Goal: Information Seeking & Learning: Learn about a topic

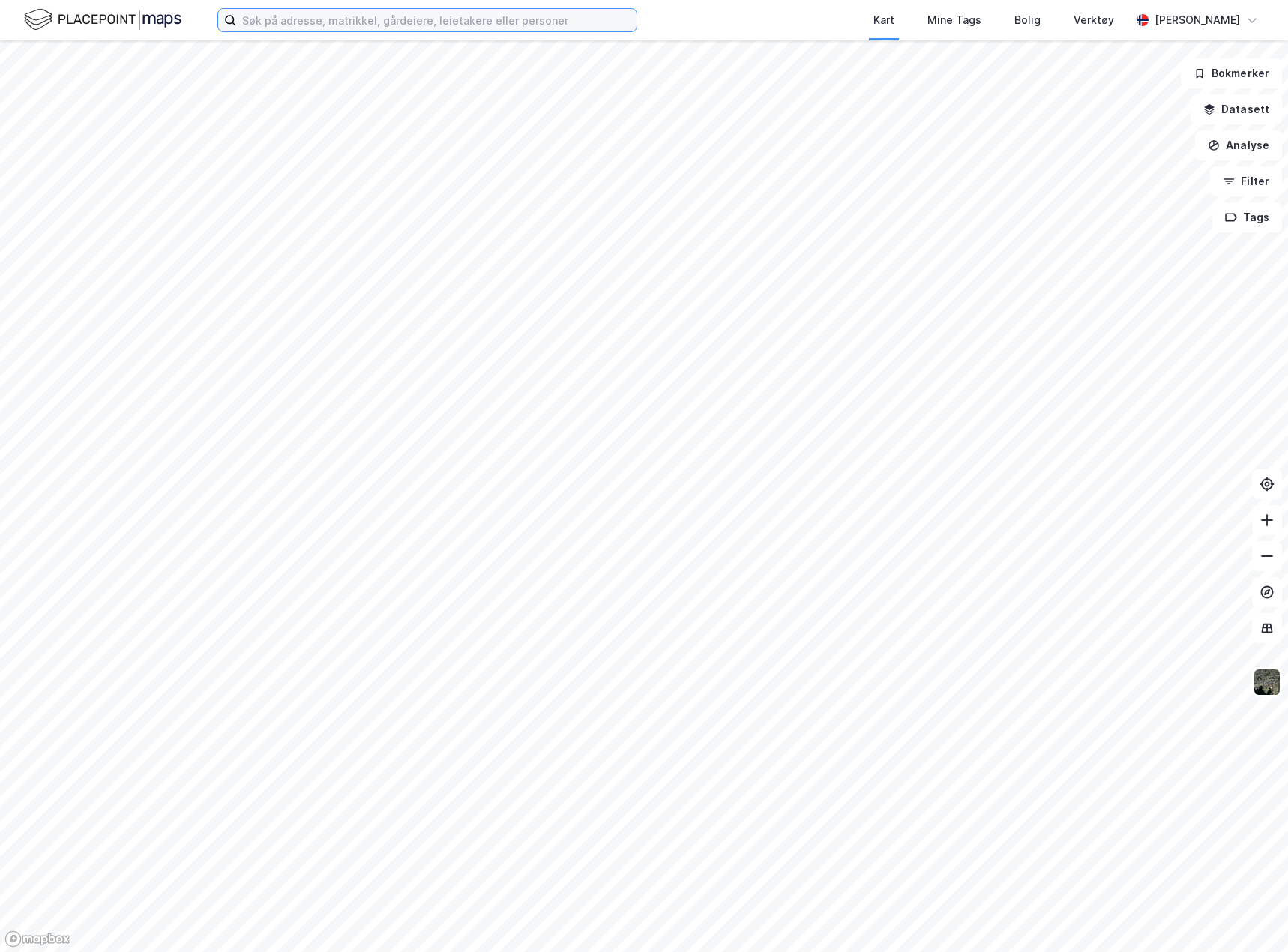
click at [433, 18] on input at bounding box center [436, 19] width 401 height 22
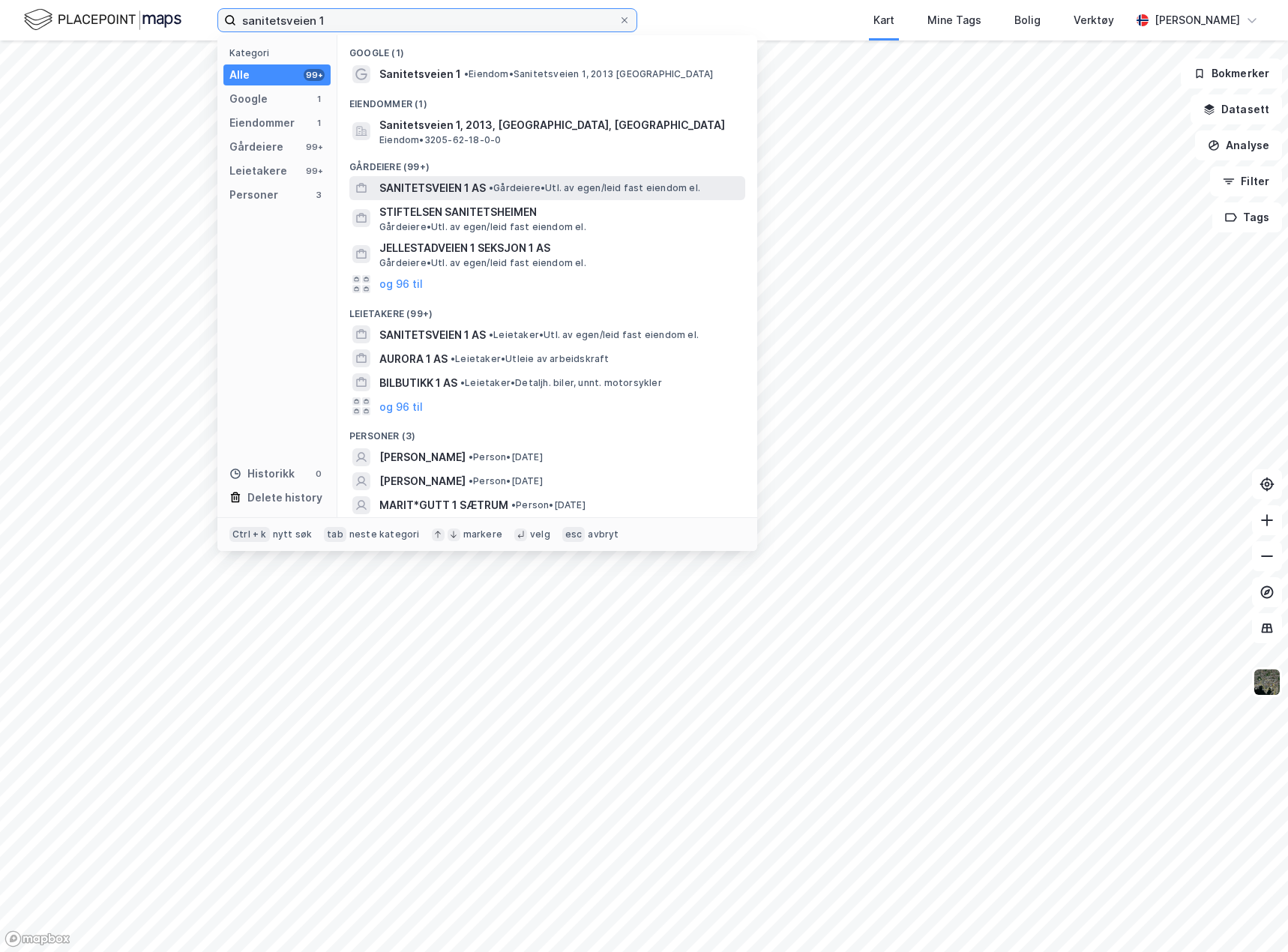
type input "sanitetsveien 1"
